Goal: Find specific page/section: Find specific page/section

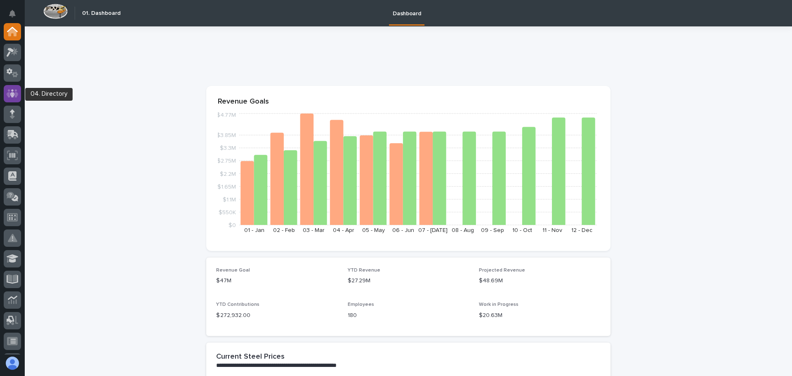
click at [15, 94] on icon at bounding box center [13, 93] width 12 height 9
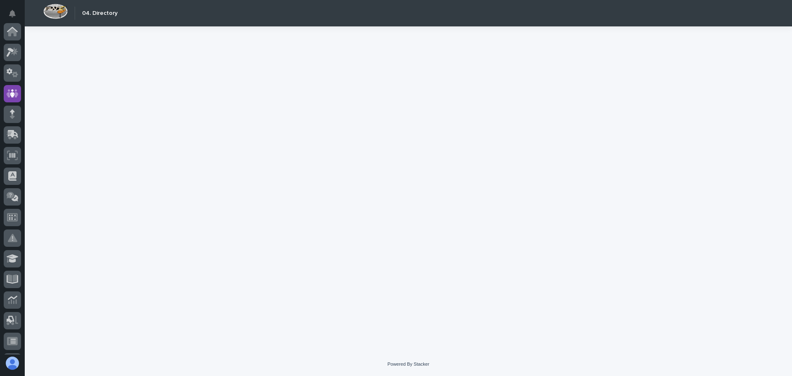
scroll to position [62, 0]
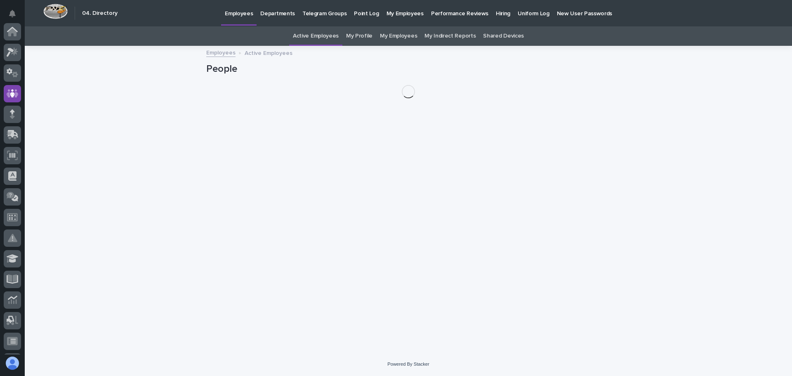
scroll to position [62, 0]
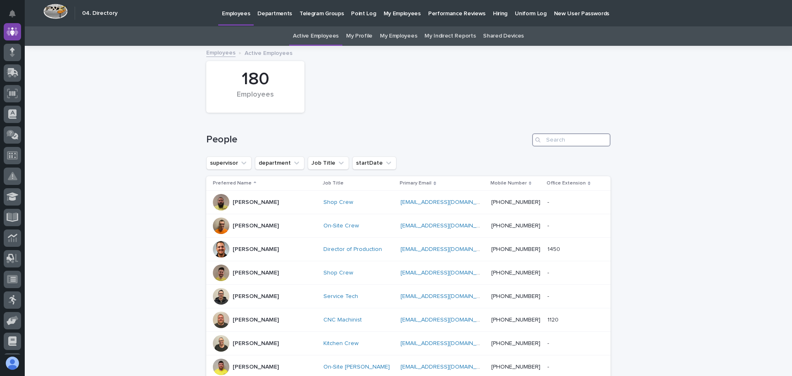
click at [544, 139] on input "Search" at bounding box center [571, 139] width 78 height 13
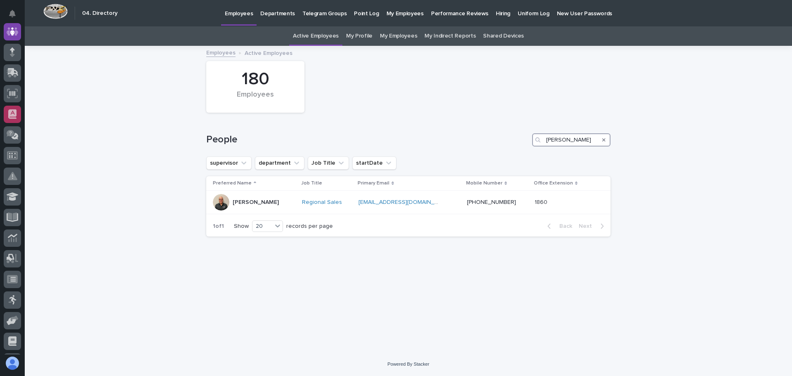
type input "tim"
click at [14, 32] on icon at bounding box center [12, 32] width 8 height 8
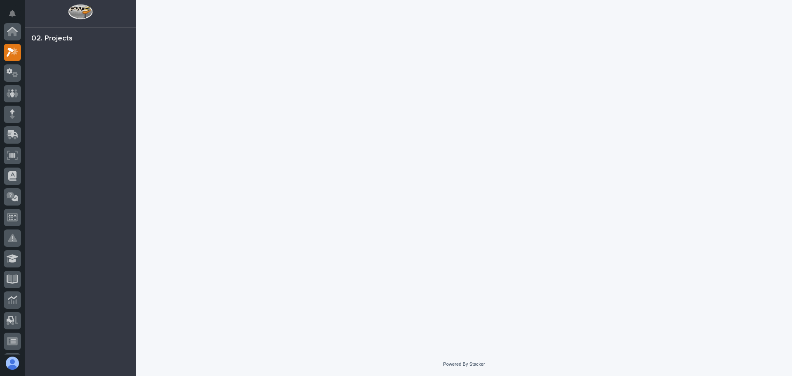
scroll to position [21, 0]
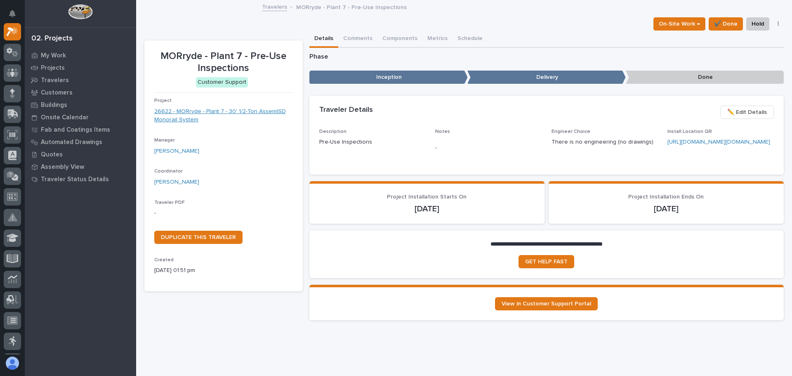
click at [204, 114] on link "26622 - MORryde - Plant 7 - 30' 1/2-Ton AssemISD Monorail System" at bounding box center [223, 115] width 139 height 17
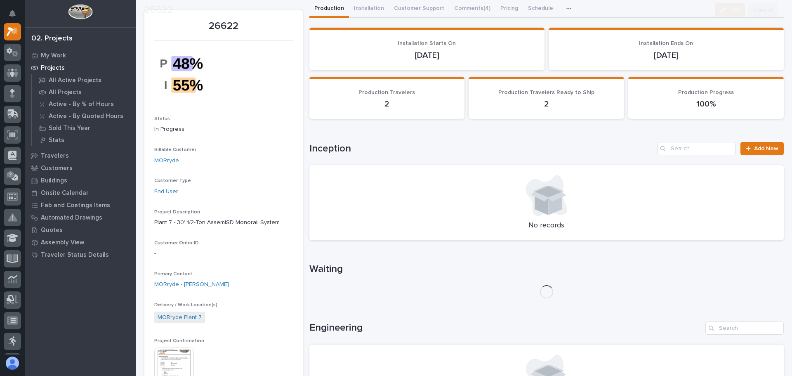
scroll to position [124, 0]
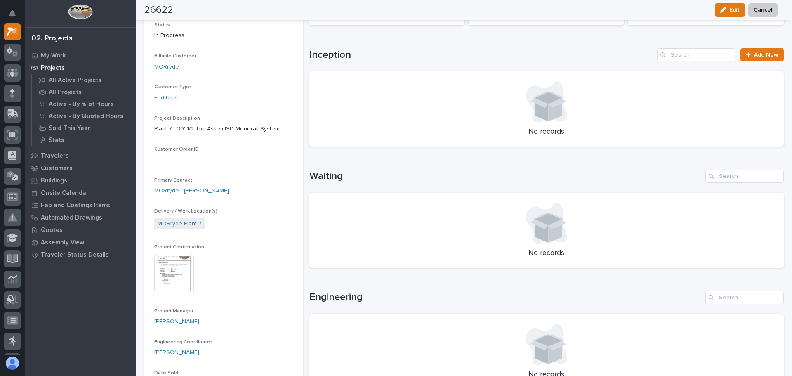
click at [172, 267] on img at bounding box center [174, 274] width 40 height 40
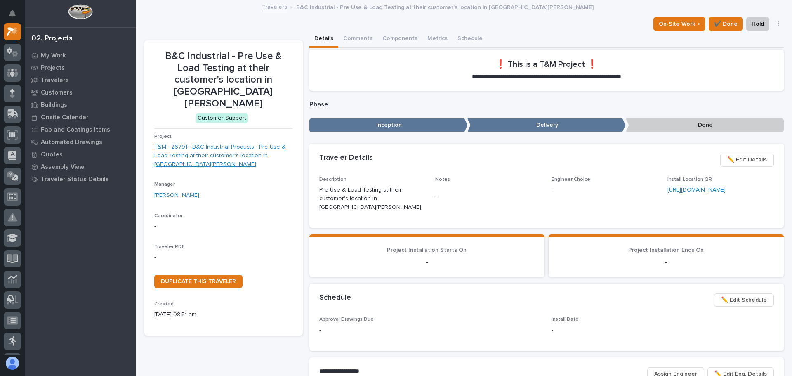
click at [217, 143] on link "T&M - 26791 - B&C Industrial Products - Pre Use & Load Testing at their custome…" at bounding box center [223, 156] width 139 height 26
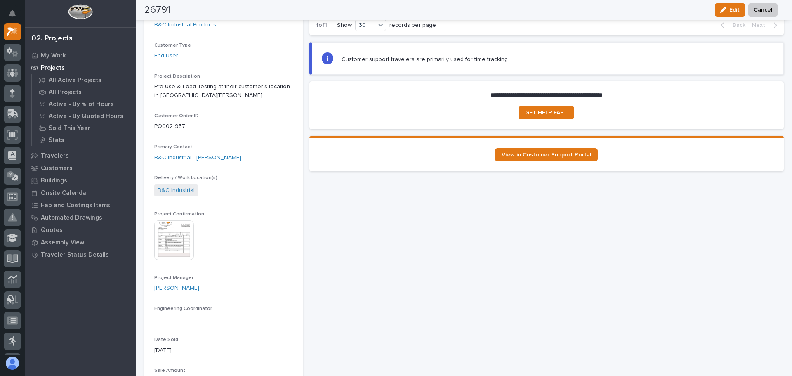
scroll to position [165, 0]
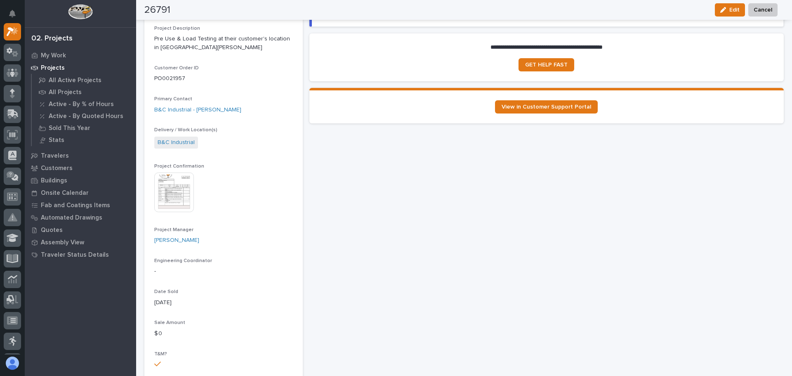
click at [175, 189] on img at bounding box center [174, 192] width 40 height 40
